Goal: Task Accomplishment & Management: Use online tool/utility

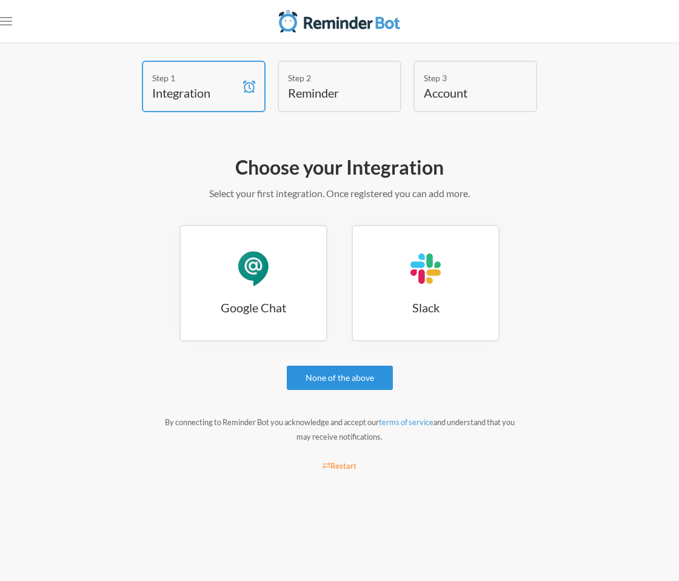
click at [314, 378] on link "None of the above" at bounding box center [340, 377] width 106 height 24
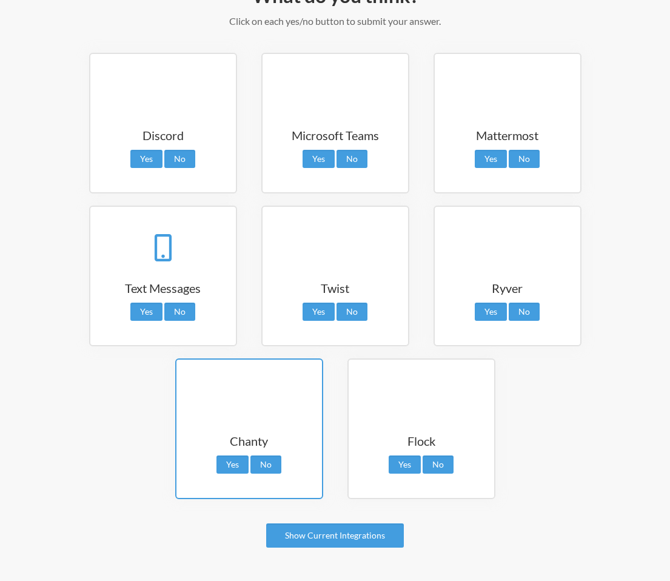
scroll to position [212, 0]
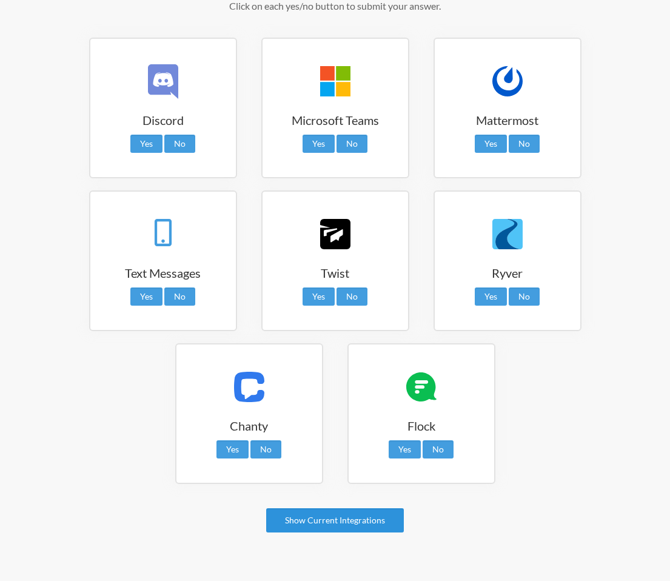
click at [318, 519] on link "Show Current Integrations" at bounding box center [335, 520] width 138 height 24
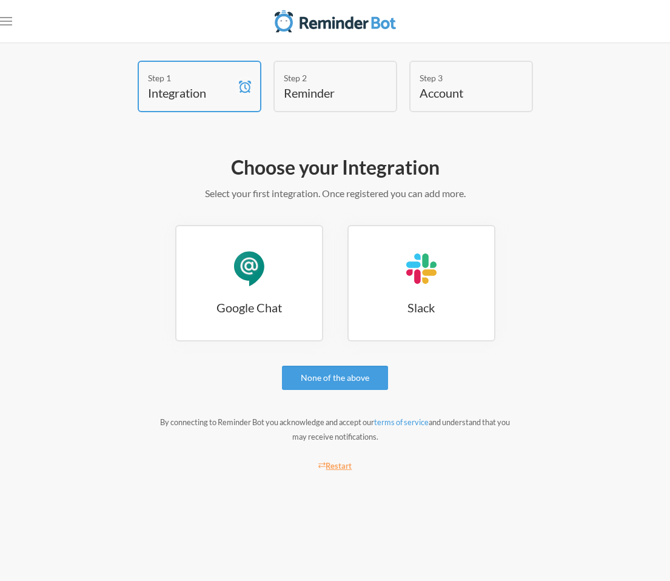
scroll to position [0, 0]
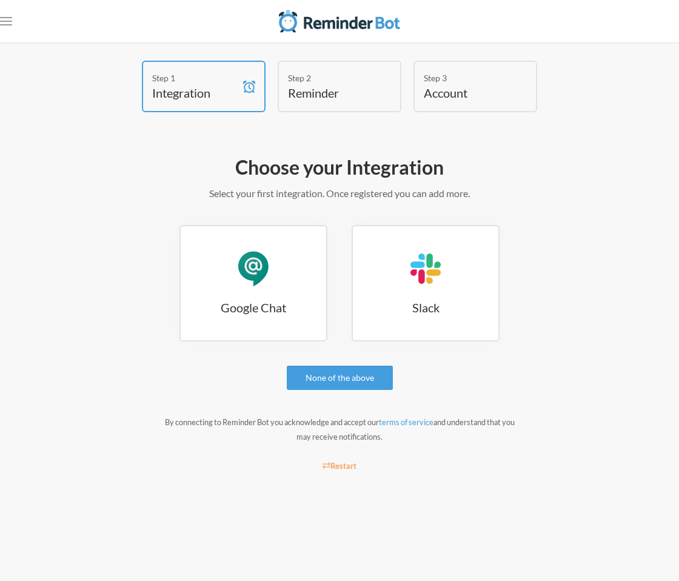
click at [335, 390] on div "Choose your Integration Select your first integration. Once registered you can …" at bounding box center [339, 316] width 606 height 336
click at [337, 387] on link "None of the above" at bounding box center [340, 377] width 106 height 24
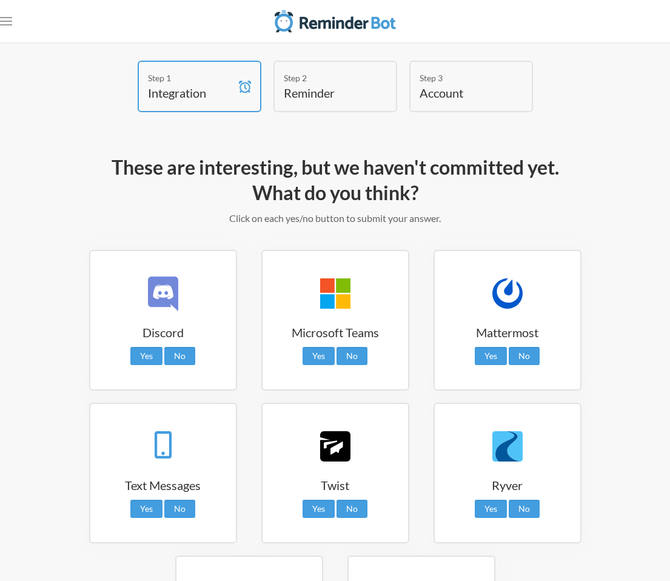
click at [345, 96] on h4 "Reminder" at bounding box center [326, 92] width 85 height 17
click at [322, 88] on h4 "Reminder" at bounding box center [326, 92] width 85 height 17
click at [418, 76] on div "Step 3 Account" at bounding box center [471, 87] width 124 height 52
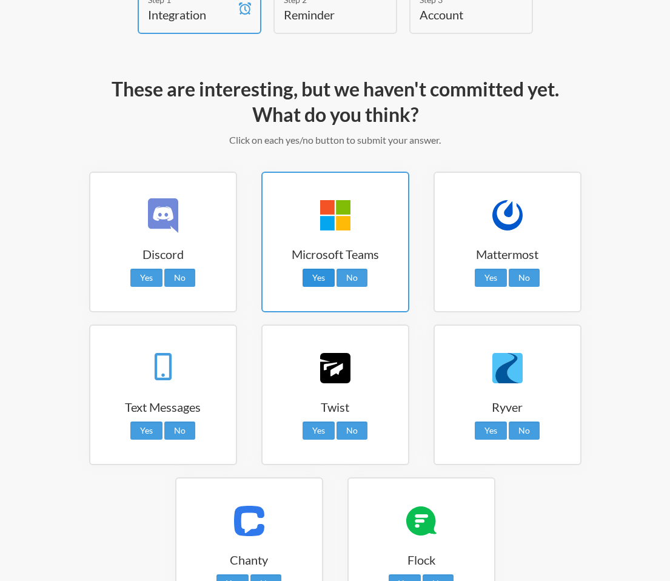
scroll to position [212, 0]
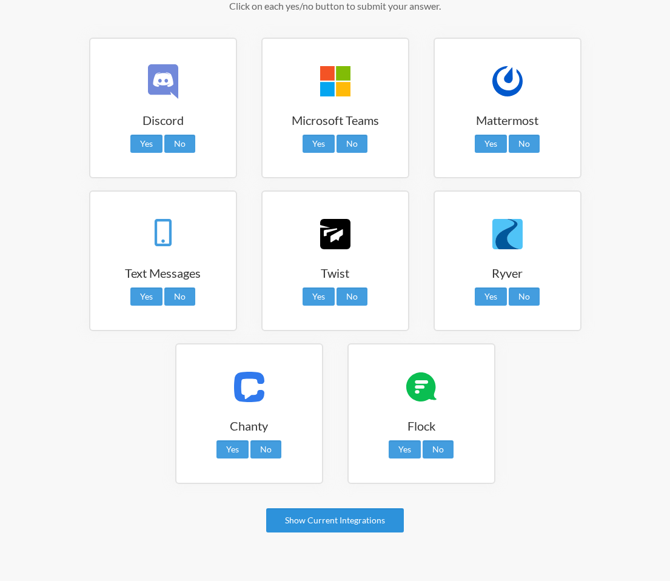
click at [319, 524] on link "Show Current Integrations" at bounding box center [335, 520] width 138 height 24
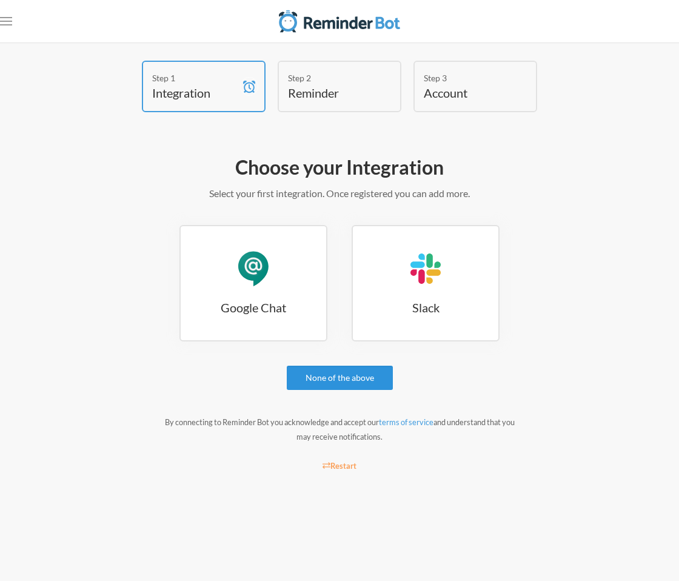
click at [330, 385] on link "None of the above" at bounding box center [340, 377] width 106 height 24
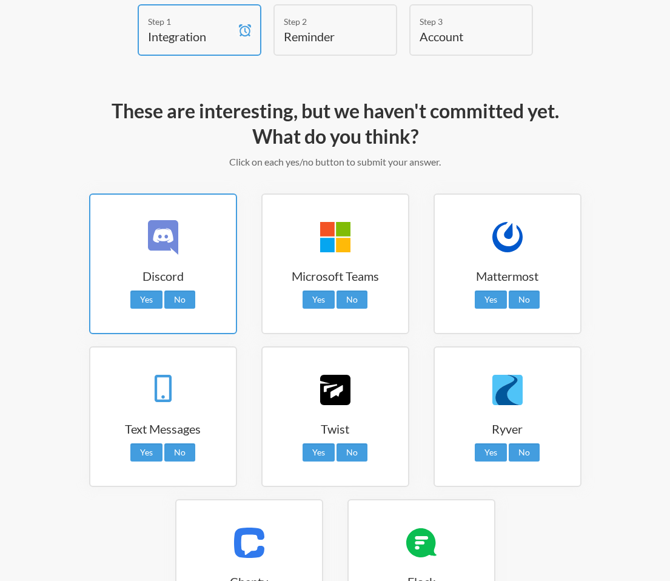
scroll to position [56, 0]
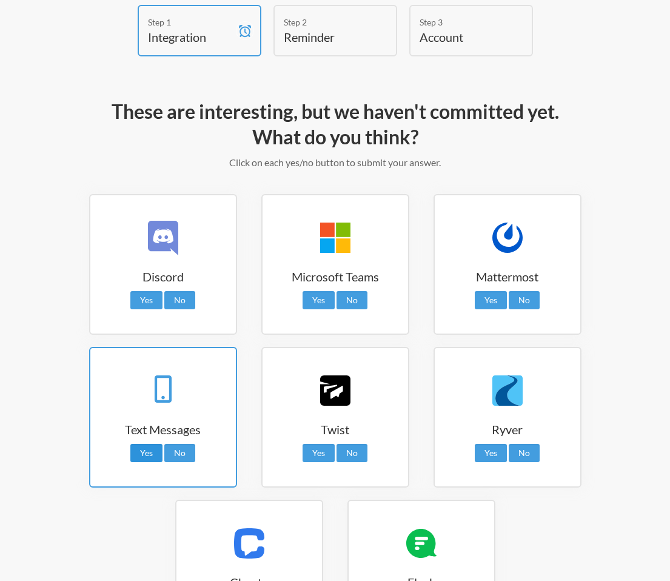
click at [148, 456] on link "Yes" at bounding box center [146, 453] width 32 height 18
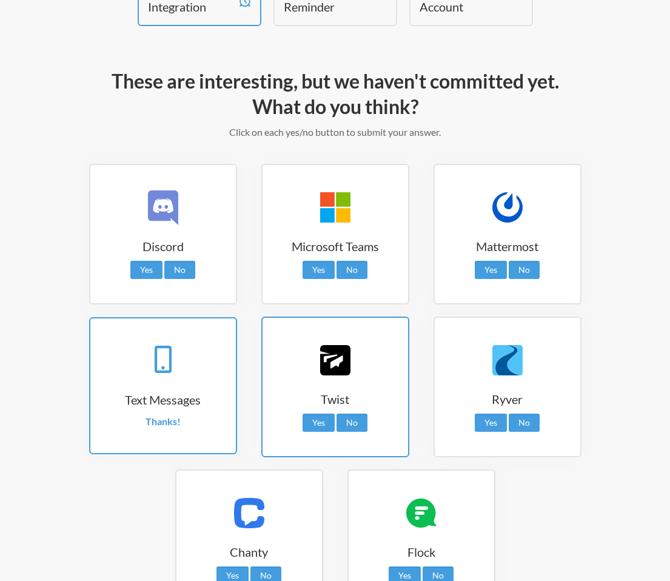
scroll to position [0, 0]
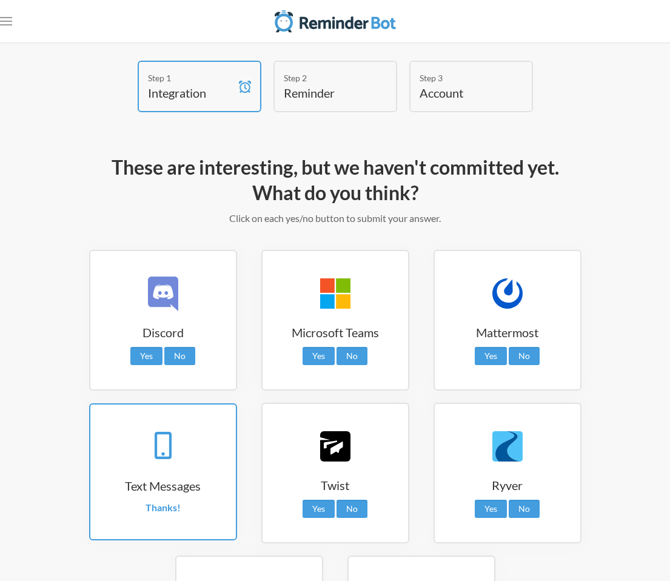
click at [319, 87] on h4 "Reminder" at bounding box center [326, 92] width 85 height 17
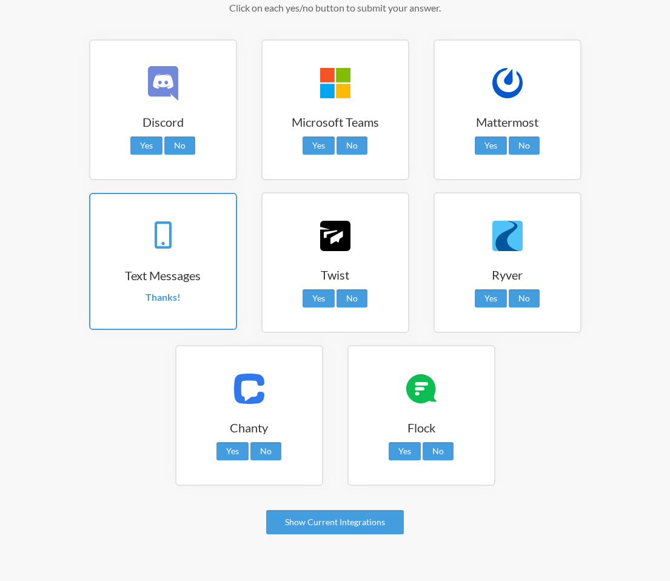
scroll to position [212, 0]
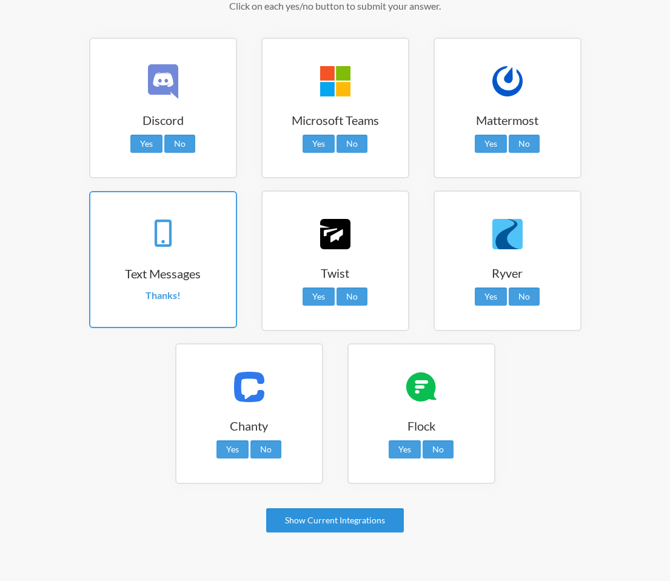
click at [324, 524] on link "Show Current Integrations" at bounding box center [335, 520] width 138 height 24
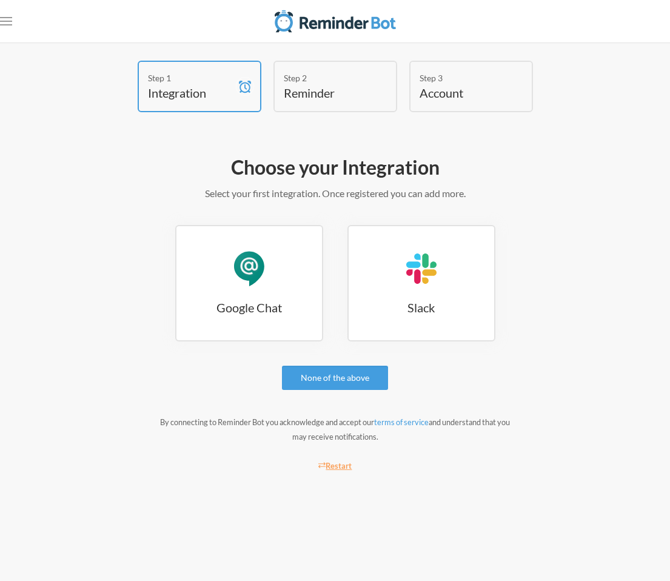
scroll to position [0, 0]
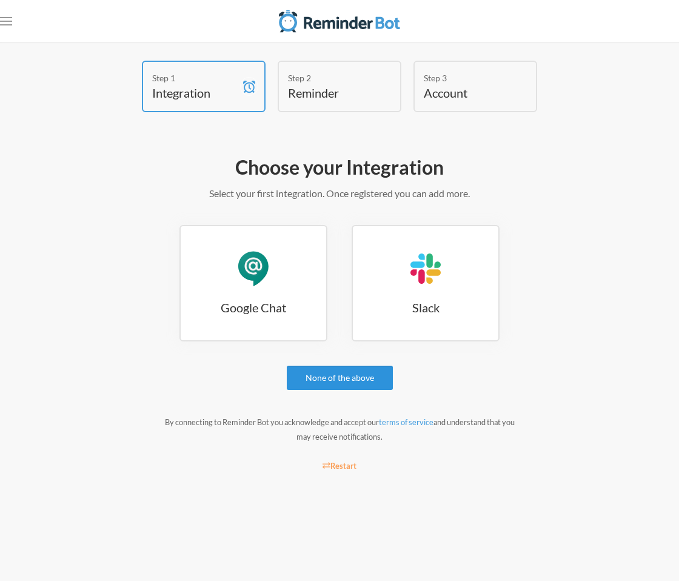
click at [348, 382] on link "None of the above" at bounding box center [340, 377] width 106 height 24
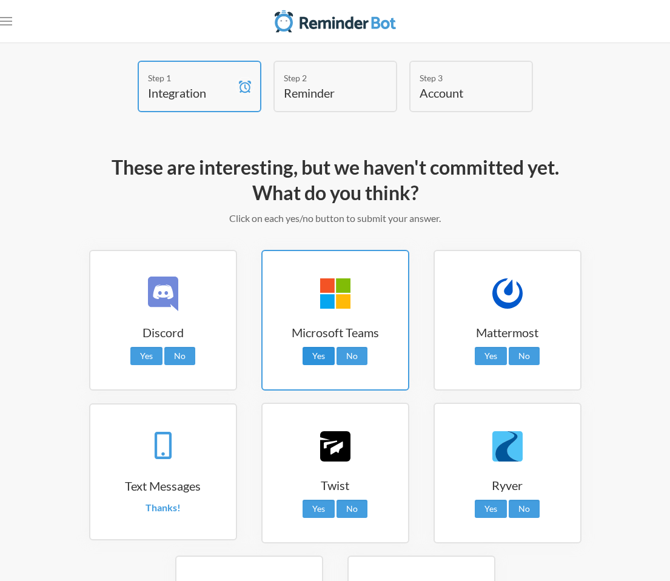
click at [321, 350] on link "Yes" at bounding box center [318, 356] width 32 height 18
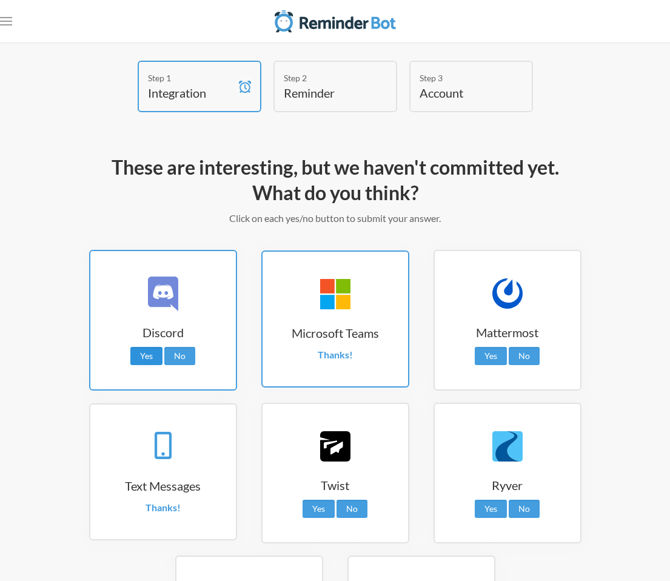
click at [144, 354] on link "Yes" at bounding box center [146, 356] width 32 height 18
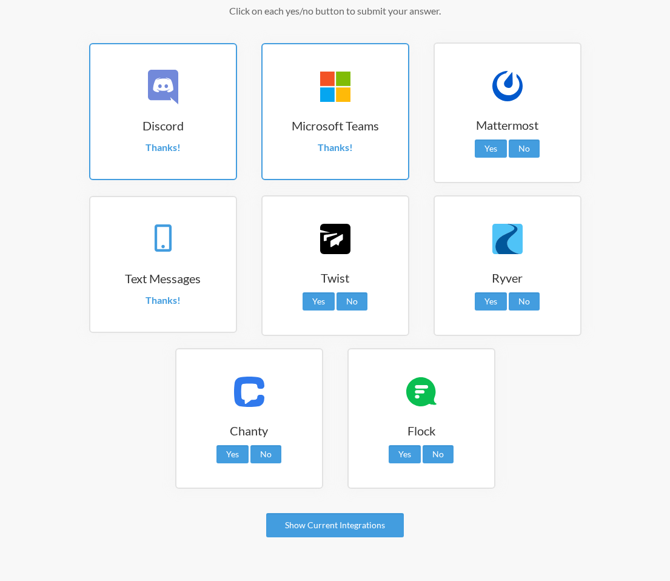
scroll to position [212, 0]
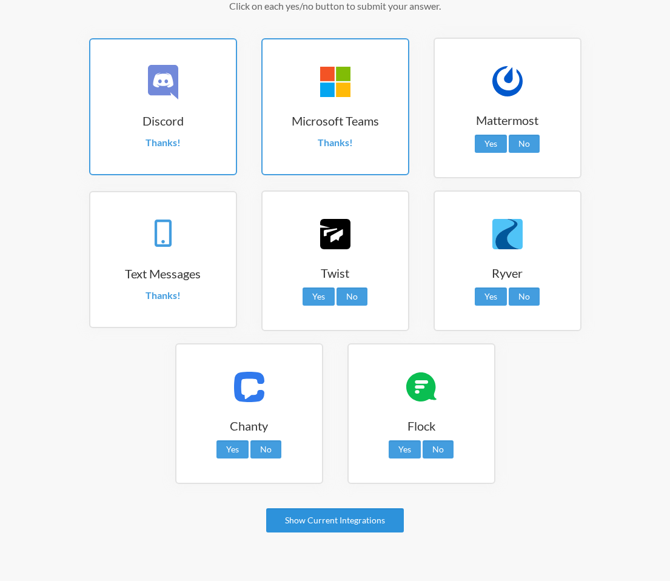
click at [376, 518] on link "Show Current Integrations" at bounding box center [335, 520] width 138 height 24
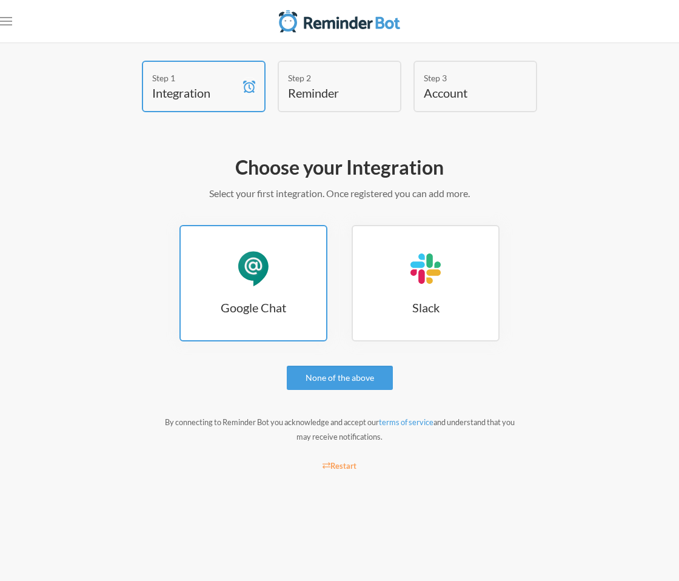
click at [279, 287] on link "Google Chat Google Chat" at bounding box center [253, 283] width 148 height 116
click at [254, 284] on div "Google Chat" at bounding box center [253, 268] width 36 height 36
click at [291, 306] on h3 "Google Chat" at bounding box center [253, 307] width 145 height 17
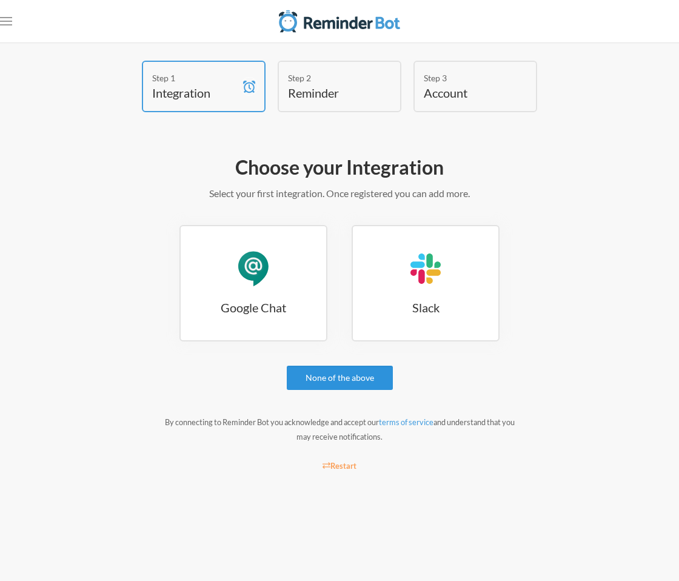
click at [364, 376] on link "None of the above" at bounding box center [340, 377] width 106 height 24
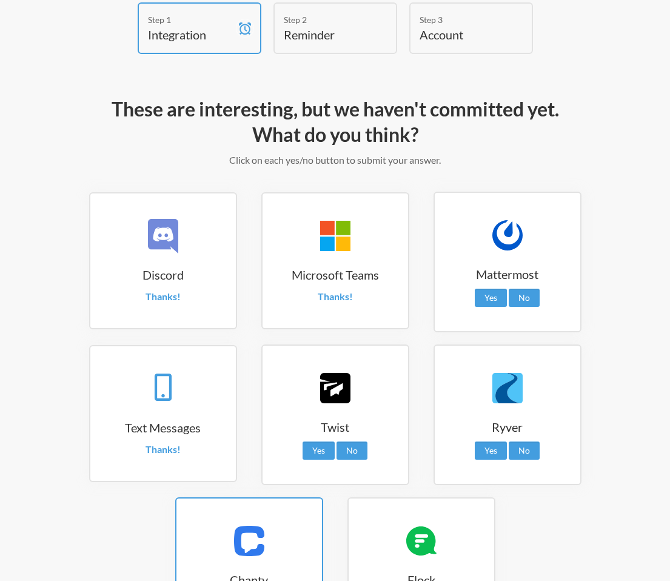
scroll to position [212, 0]
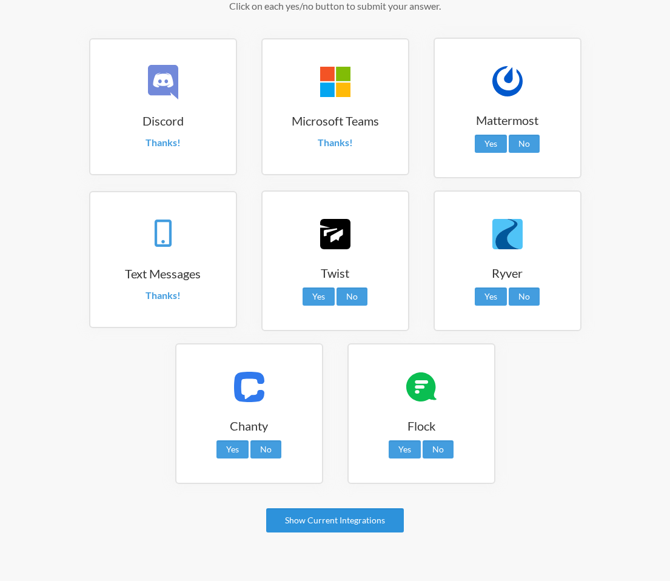
click at [306, 524] on link "Show Current Integrations" at bounding box center [335, 520] width 138 height 24
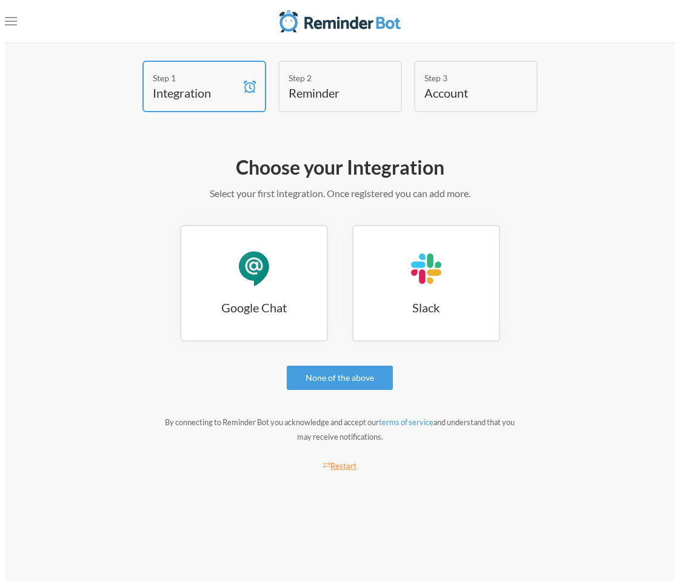
scroll to position [0, 0]
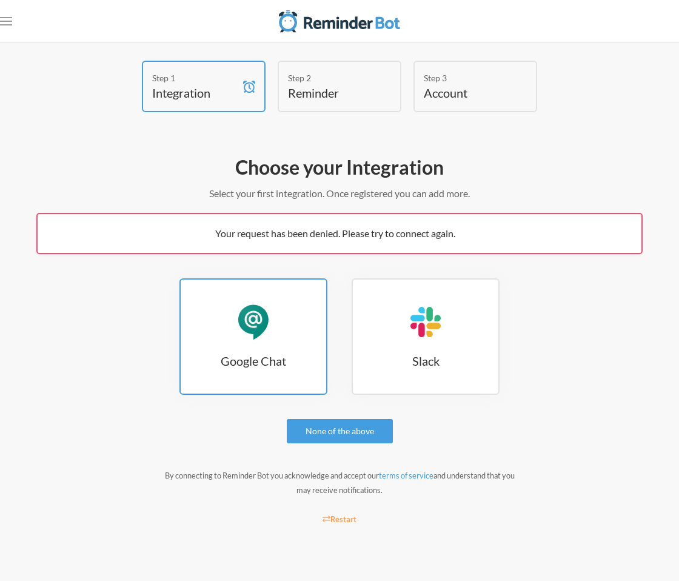
click at [261, 347] on link "Google Chat Google Chat" at bounding box center [253, 336] width 148 height 116
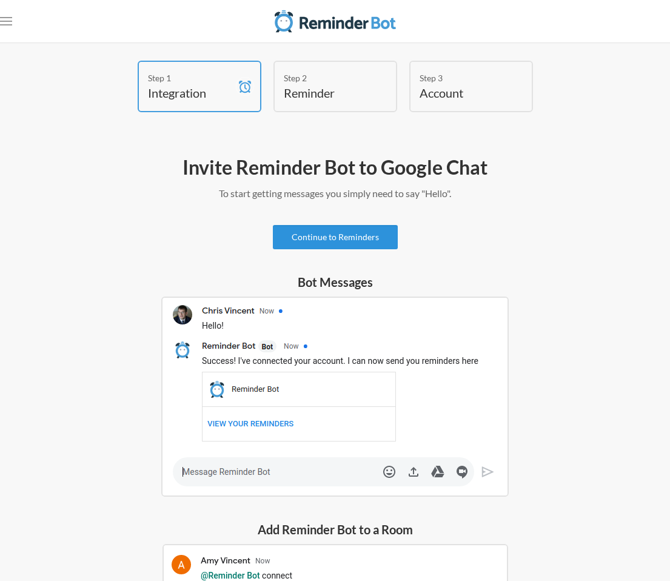
click at [364, 241] on link "Continue to Reminders" at bounding box center [335, 237] width 125 height 24
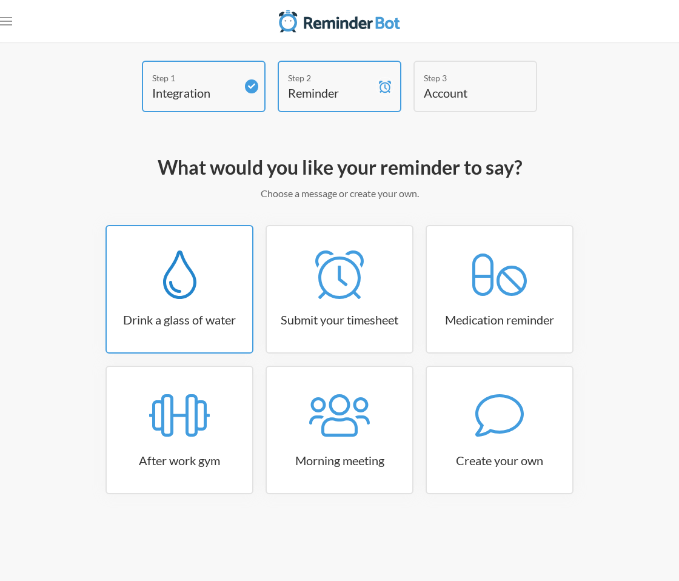
click at [192, 316] on h3 "Drink a glass of water" at bounding box center [179, 319] width 145 height 17
select select "06:30:00"
select select "true"
select select "11:00:00"
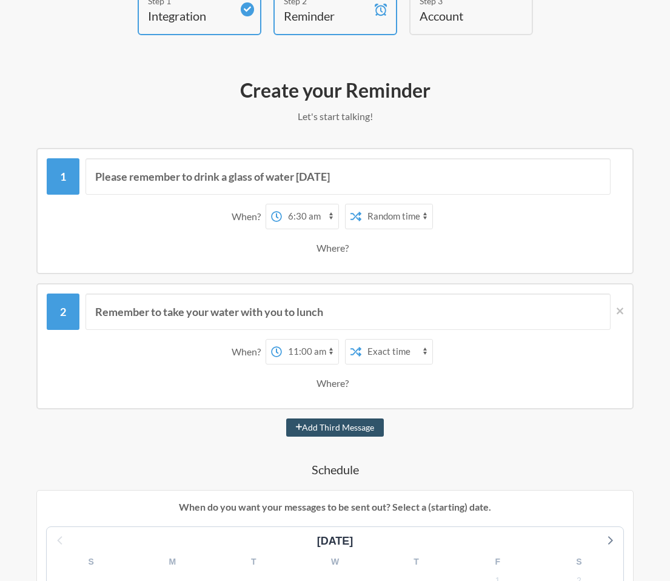
scroll to position [104, 0]
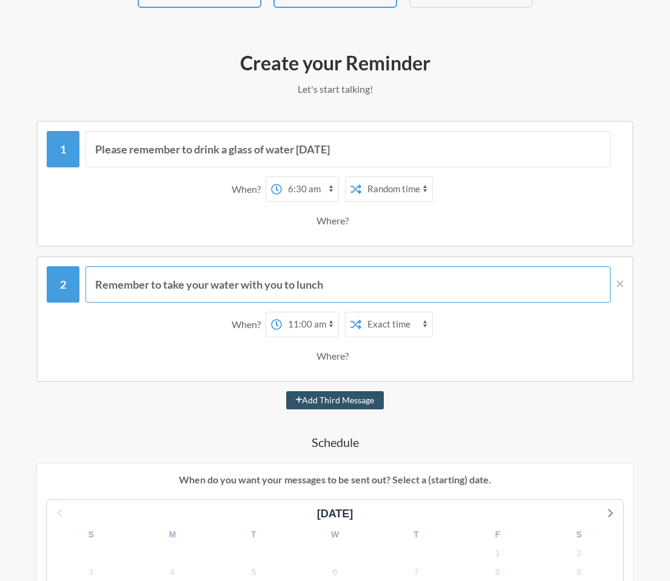
click at [202, 292] on input "Remember to take your water with you to lunch" at bounding box center [347, 284] width 525 height 36
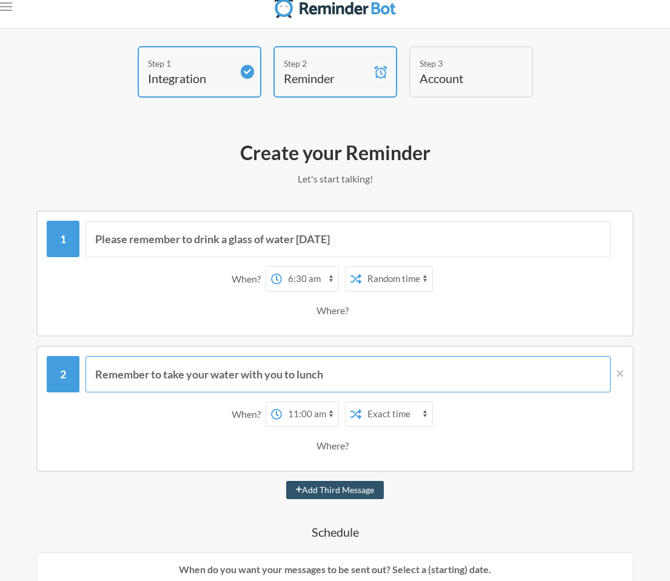
scroll to position [28, 0]
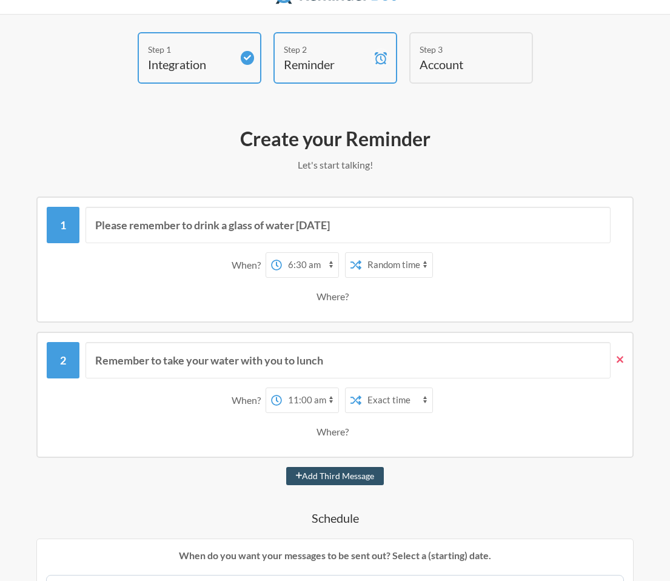
click at [617, 361] on icon at bounding box center [619, 359] width 7 height 11
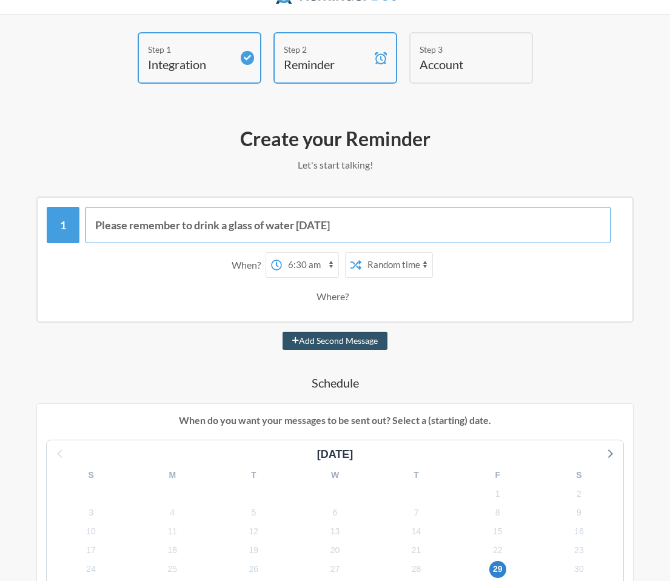
click at [207, 227] on input "Please remember to drink a glass of water today" at bounding box center [347, 225] width 525 height 36
type input "Drink Water"
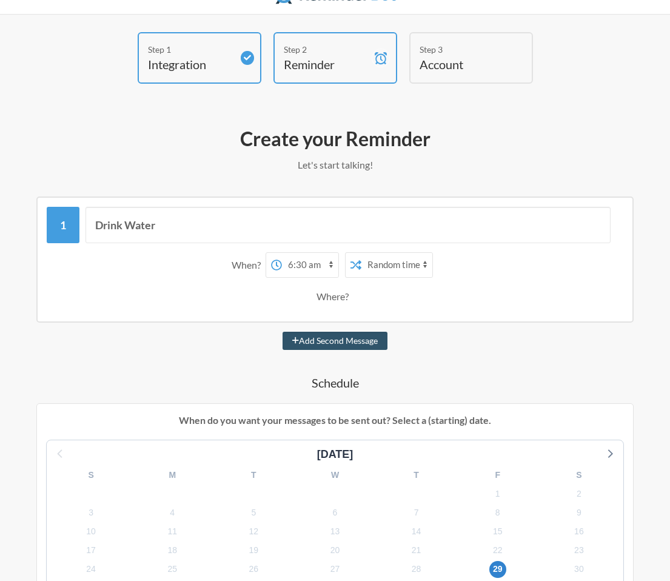
click at [331, 278] on div "When? 12:00 am 12:15 am 12:30 am 12:45 am 1:00 am 1:15 am 1:30 am 1:45 am 2:00 …" at bounding box center [335, 280] width 576 height 69
click at [328, 260] on select "12:00 am 12:15 am 12:30 am 12:45 am 1:00 am 1:15 am 1:30 am 1:45 am 2:00 am 2:1…" at bounding box center [310, 265] width 56 height 24
select select "11:00:00"
click at [282, 253] on select "12:00 am 12:15 am 12:30 am 12:45 am 1:00 am 1:15 am 1:30 am 1:45 am 2:00 am 2:1…" at bounding box center [310, 265] width 56 height 24
click at [397, 264] on select "Exact time Random time" at bounding box center [396, 265] width 71 height 24
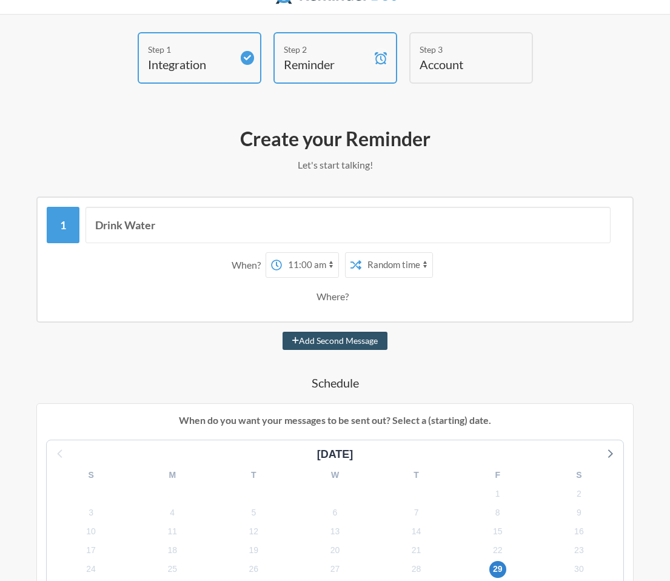
click at [361, 253] on select "Exact time Random time" at bounding box center [396, 265] width 71 height 24
click at [326, 299] on div "Where?" at bounding box center [334, 296] width 37 height 25
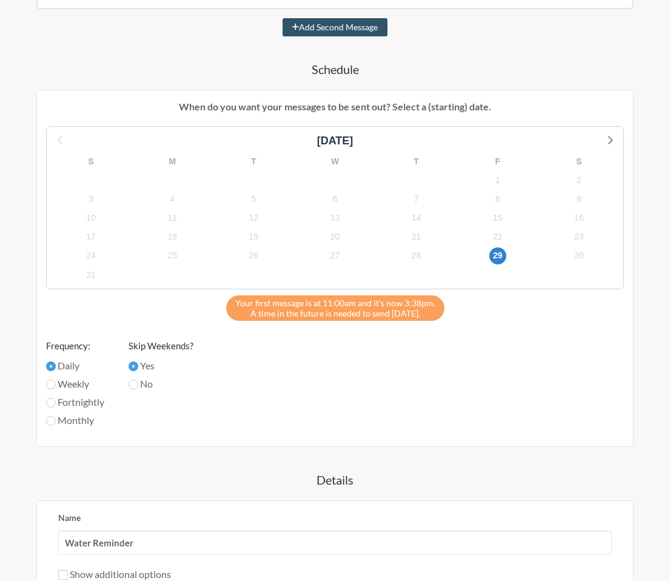
scroll to position [342, 0]
click at [52, 386] on input "Weekly" at bounding box center [51, 384] width 10 height 10
radio input "true"
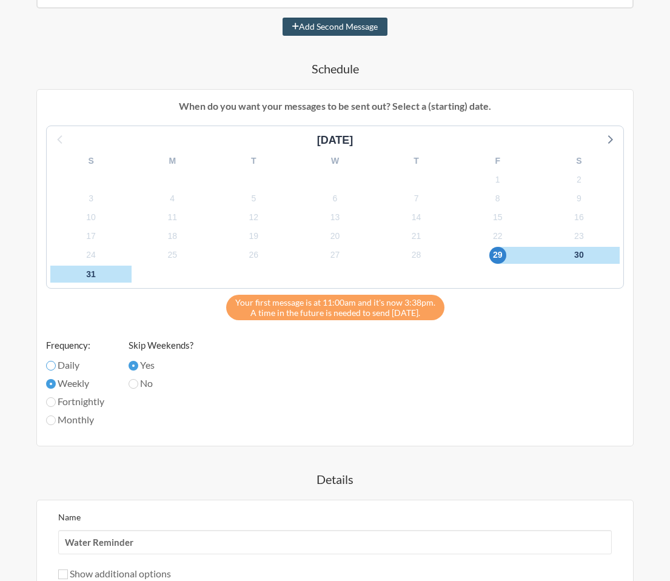
click at [52, 362] on input "Daily" at bounding box center [51, 366] width 10 height 10
radio input "true"
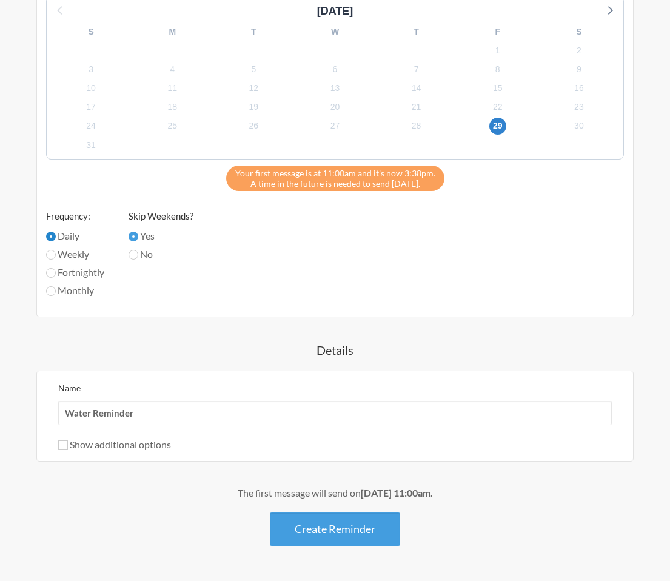
scroll to position [485, 0]
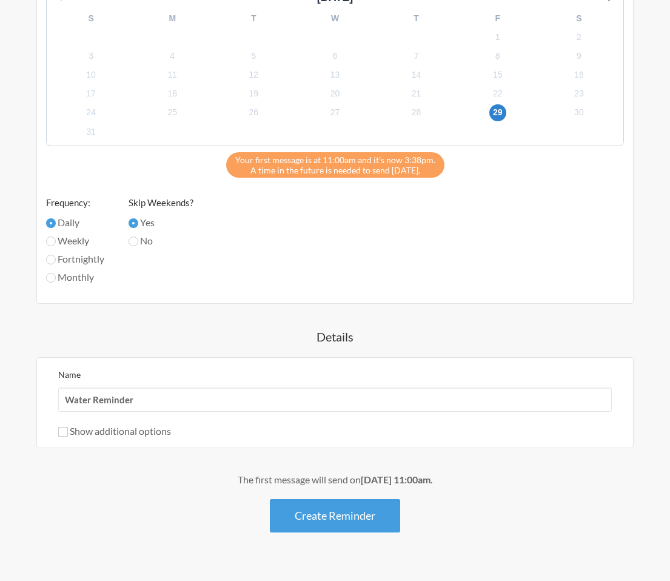
click at [385, 527] on button "Create Reminder" at bounding box center [335, 515] width 130 height 33
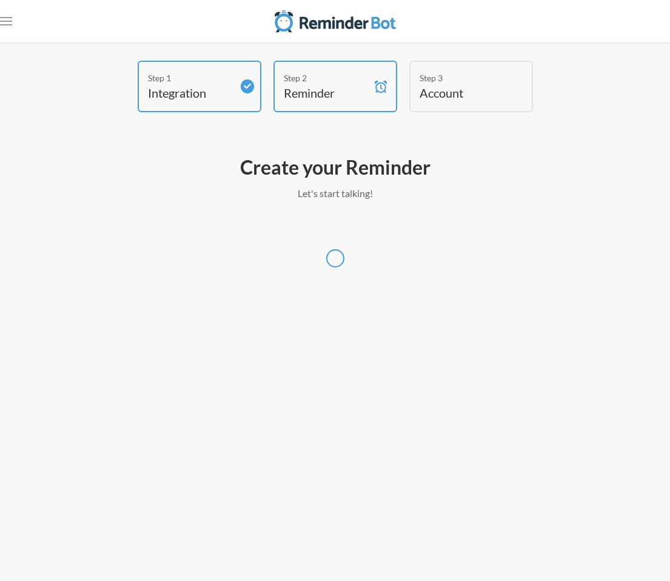
scroll to position [0, 0]
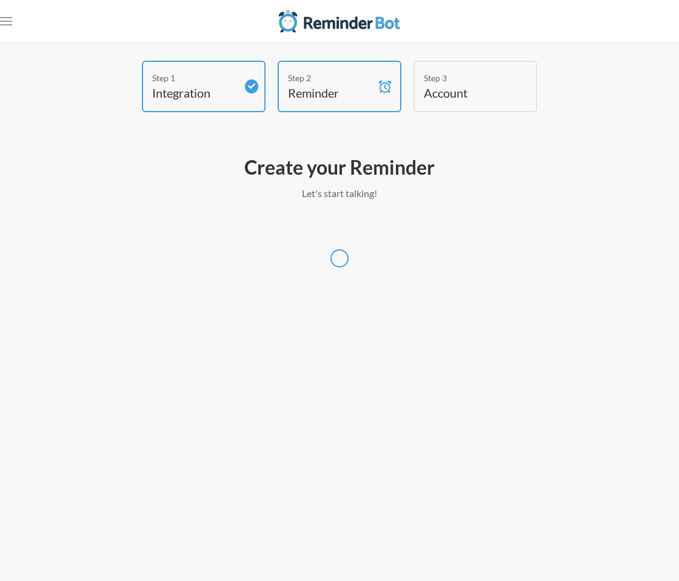
select select "America/Chicago"
select select "US"
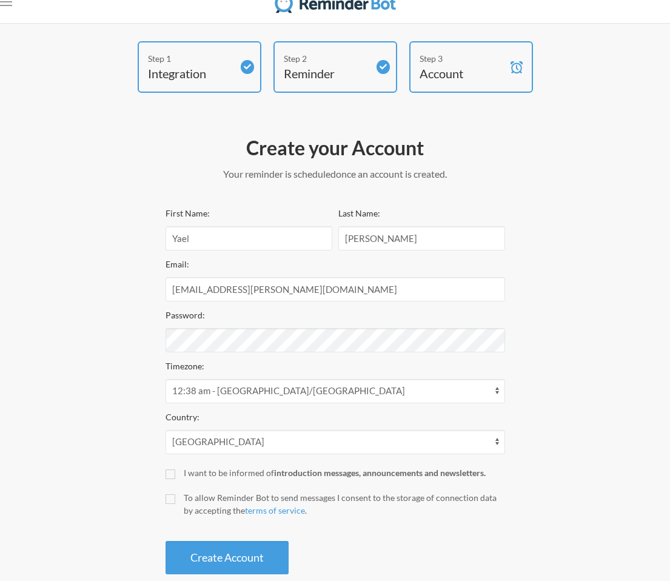
scroll to position [37, 0]
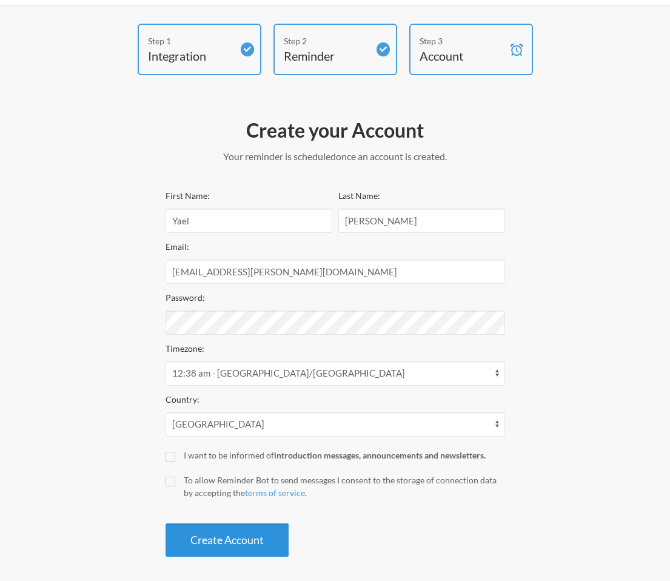
click at [245, 537] on button "Create Account" at bounding box center [226, 539] width 123 height 33
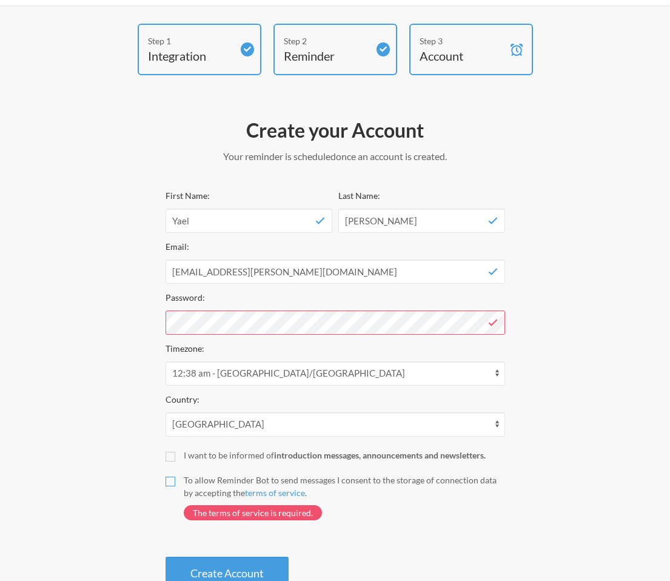
click at [165, 484] on input "To allow Reminder Bot to send messages I consent to the storage of connection d…" at bounding box center [170, 481] width 10 height 10
checkbox input "true"
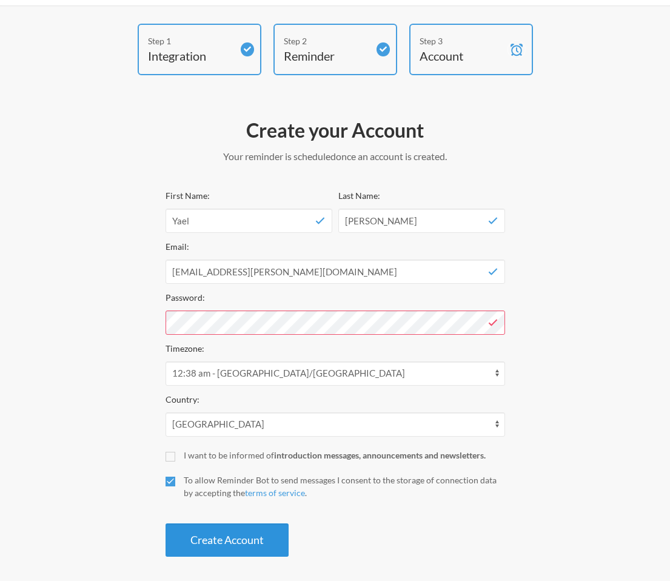
click at [206, 542] on button "Create Account" at bounding box center [226, 539] width 123 height 33
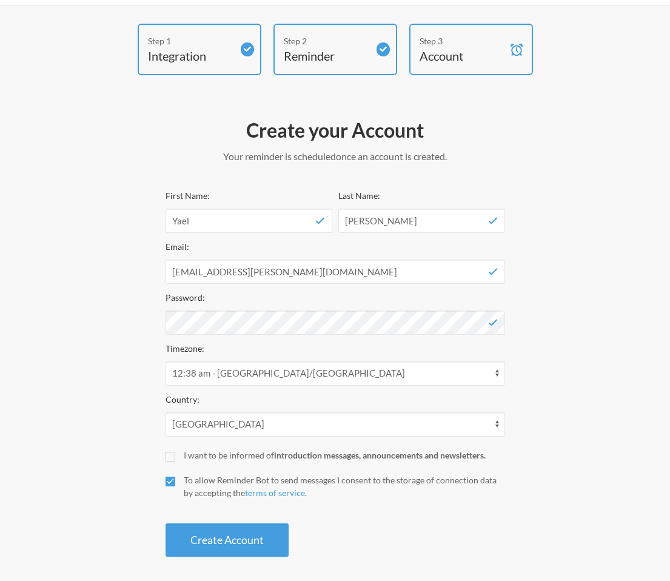
click at [247, 544] on button "Create Account" at bounding box center [226, 539] width 123 height 33
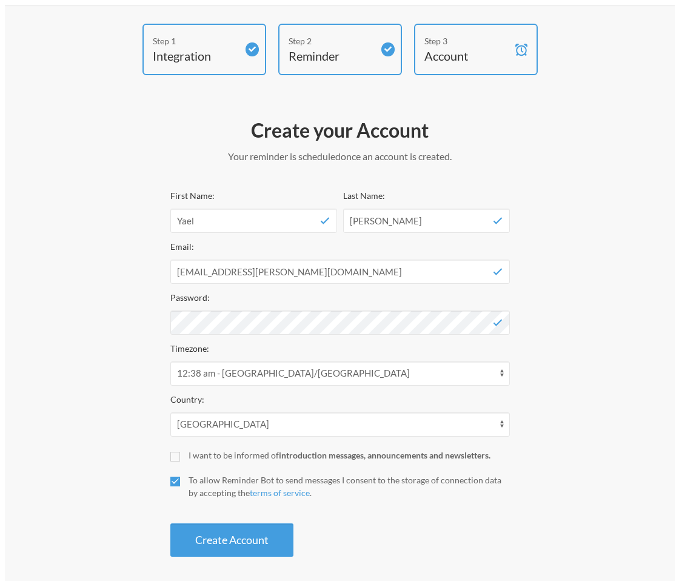
scroll to position [0, 0]
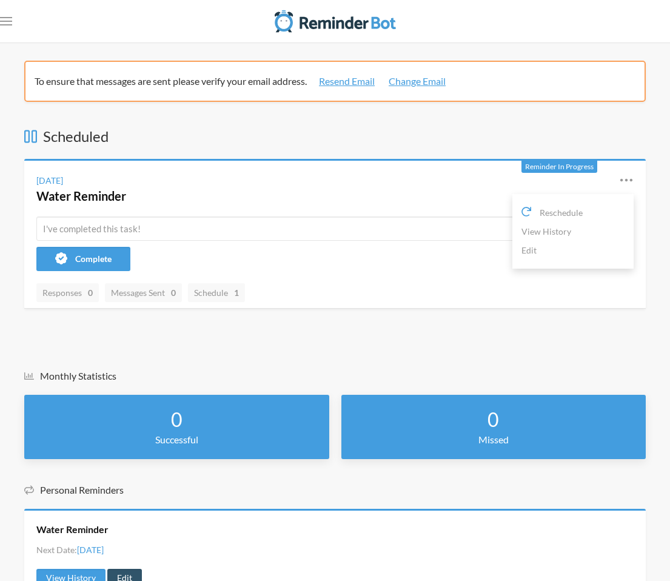
click at [644, 182] on div "[DATE] Water Reminder Reschedule View History Edit" at bounding box center [334, 189] width 621 height 56
click at [637, 180] on div "[DATE] Water Reminder Reschedule View History Edit" at bounding box center [334, 189] width 621 height 56
click at [632, 179] on icon at bounding box center [626, 180] width 15 height 15
click at [631, 179] on icon at bounding box center [626, 179] width 12 height 3
click at [398, 261] on div "Complete" at bounding box center [340, 259] width 609 height 24
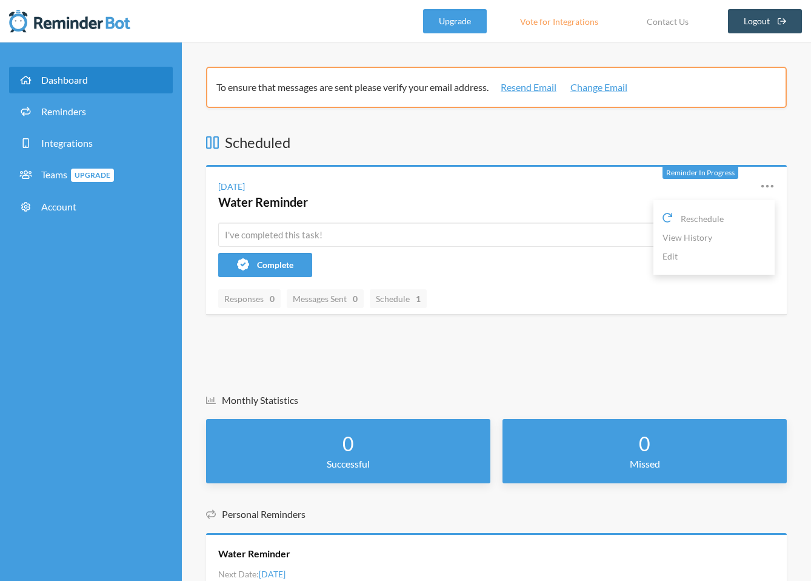
click at [764, 186] on icon at bounding box center [767, 186] width 15 height 15
click at [508, 295] on div "Responses 0 Messages Sent 0 Schedule 1" at bounding box center [496, 299] width 581 height 32
click at [774, 184] on icon at bounding box center [767, 186] width 15 height 15
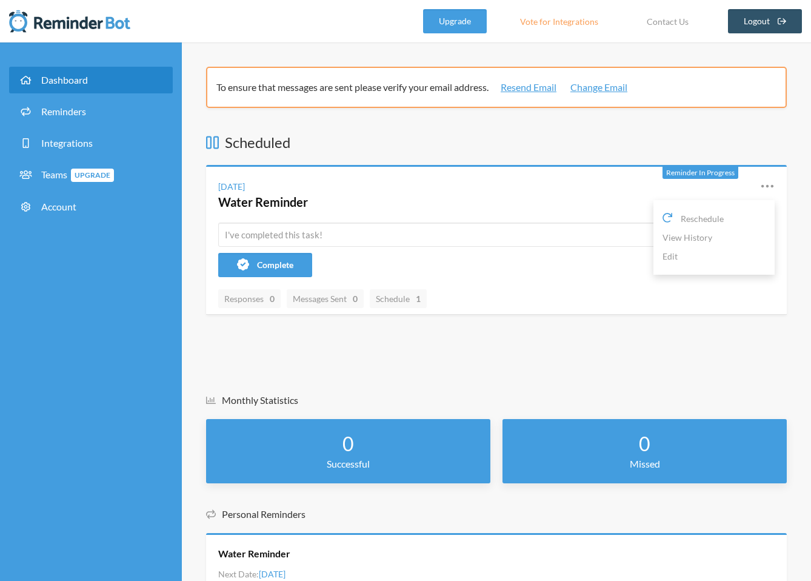
click at [318, 390] on div "Scheduled Reminder In Progress [DATE] Water Reminder Reschedule View History Ed…" at bounding box center [496, 383] width 581 height 503
click at [528, 82] on link "Resend Email" at bounding box center [529, 87] width 56 height 15
